Goal: Task Accomplishment & Management: Complete application form

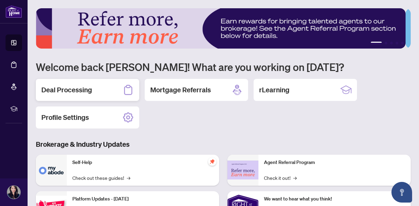
click at [81, 89] on h2 "Deal Processing" at bounding box center [66, 90] width 51 height 10
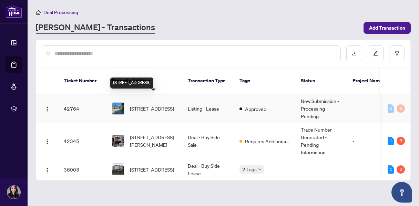
click at [147, 105] on span "[STREET_ADDRESS]" at bounding box center [152, 109] width 44 height 8
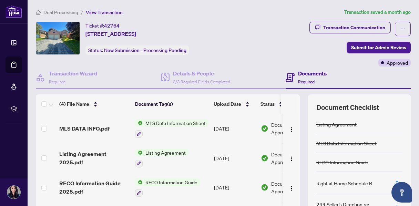
scroll to position [92, 0]
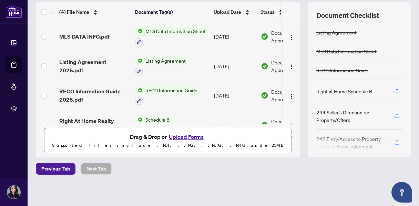
click at [187, 133] on button "Upload Forms" at bounding box center [186, 136] width 39 height 9
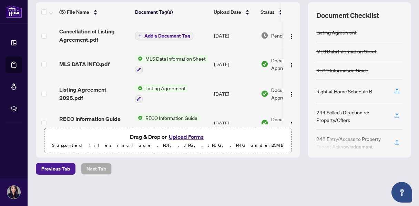
scroll to position [0, 0]
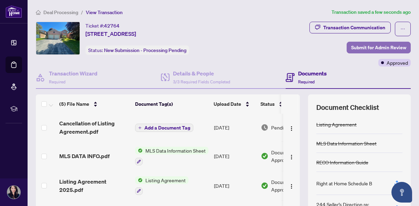
click at [368, 44] on span "Submit for Admin Review" at bounding box center [378, 47] width 55 height 11
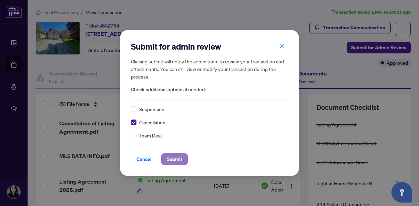
click at [173, 159] on span "Submit" at bounding box center [175, 159] width 16 height 11
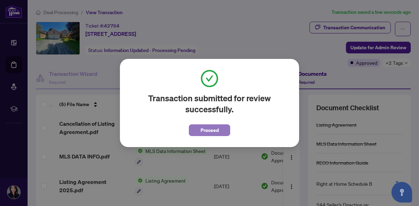
click at [210, 129] on span "Proceed" at bounding box center [210, 130] width 18 height 11
